Goal: Task Accomplishment & Management: Manage account settings

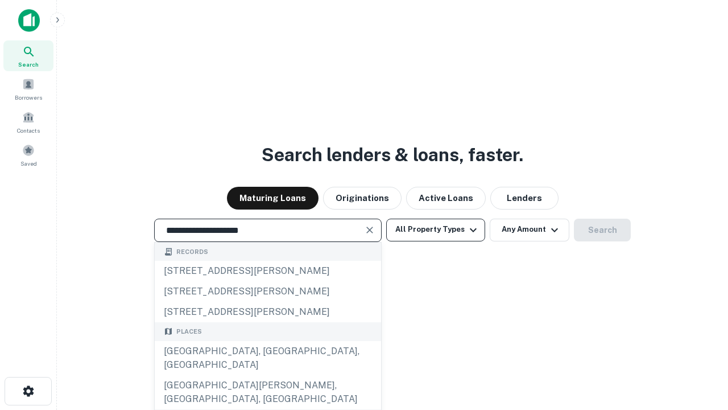
click at [267, 375] on div "Santa Monica, CA, USA" at bounding box center [268, 358] width 227 height 34
type input "**********"
click at [436, 229] on button "All Property Types" at bounding box center [435, 230] width 99 height 23
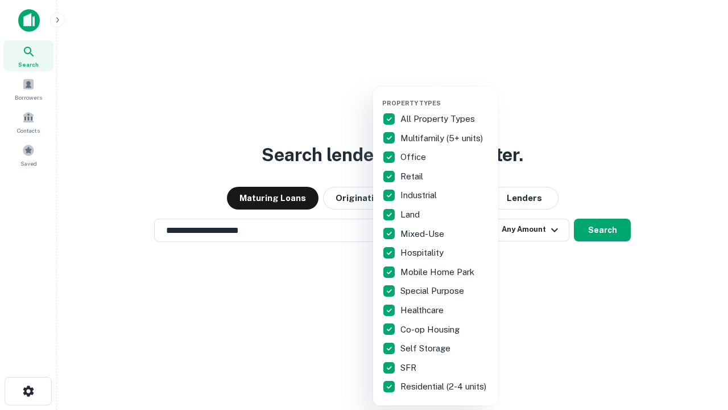
click at [445, 96] on button "button" at bounding box center [444, 96] width 125 height 1
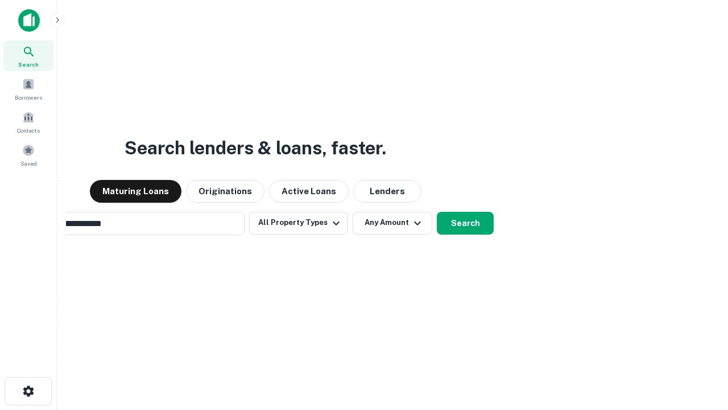
scroll to position [18, 0]
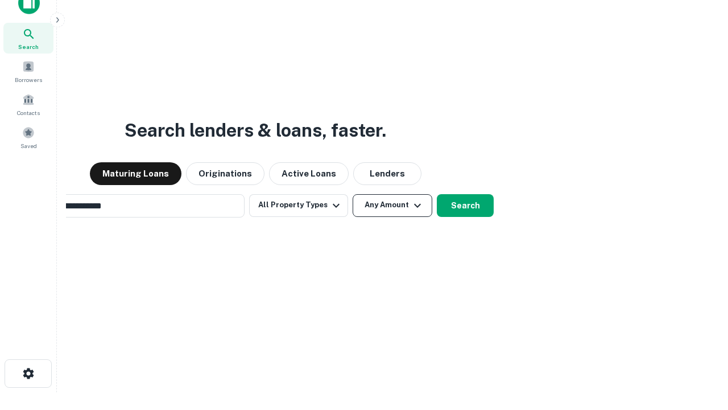
click at [353, 194] on button "Any Amount" at bounding box center [393, 205] width 80 height 23
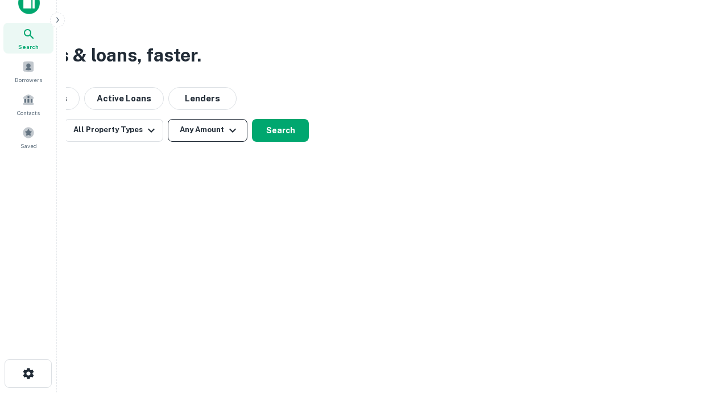
scroll to position [18, 0]
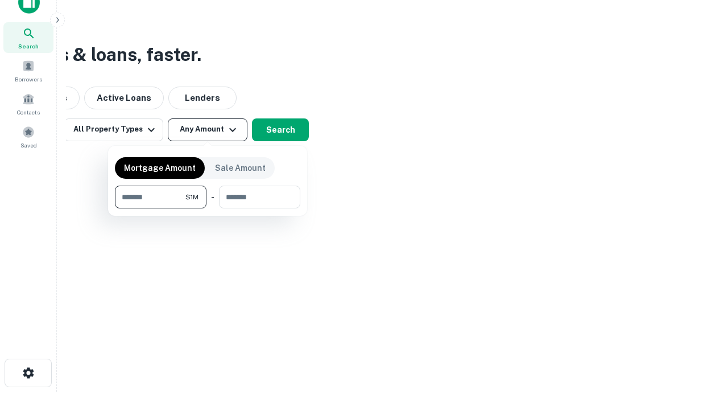
type input "*******"
click at [208, 208] on button "button" at bounding box center [208, 208] width 186 height 1
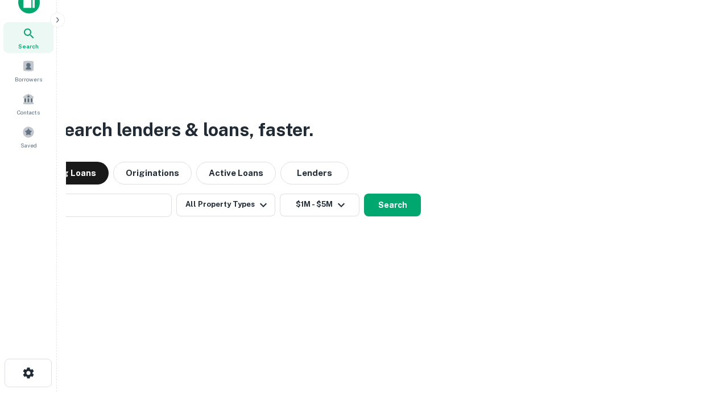
scroll to position [18, 0]
click at [364, 194] on button "Search" at bounding box center [392, 205] width 57 height 23
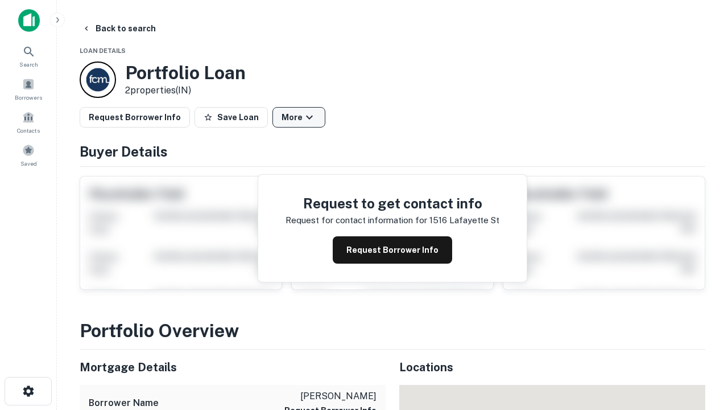
click at [299, 117] on button "More" at bounding box center [299, 117] width 53 height 20
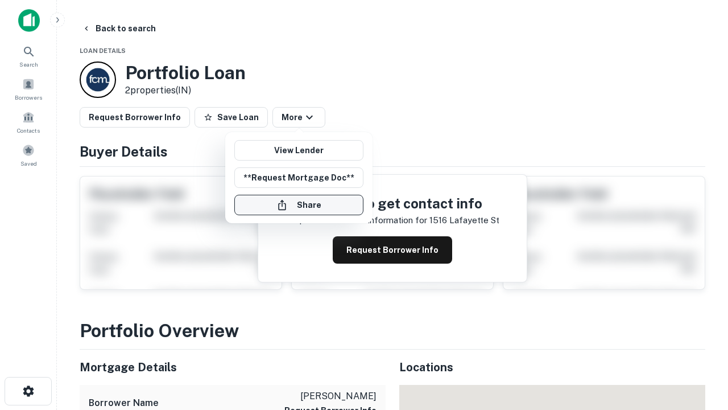
click at [299, 205] on button "Share" at bounding box center [298, 205] width 129 height 20
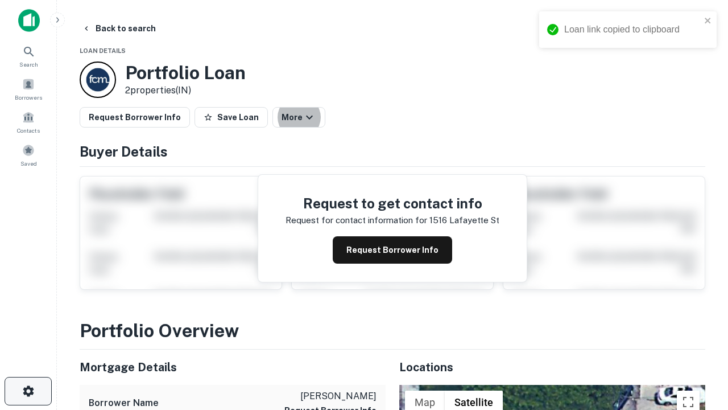
click at [28, 391] on icon "button" at bounding box center [29, 391] width 14 height 14
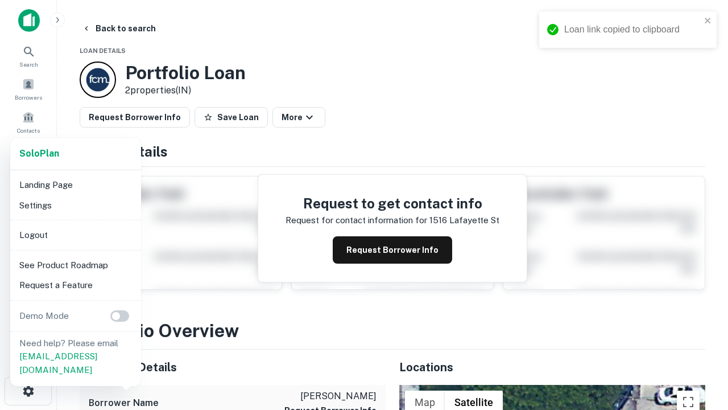
click at [75, 234] on li "Logout" at bounding box center [76, 235] width 122 height 20
